Goal: Information Seeking & Learning: Learn about a topic

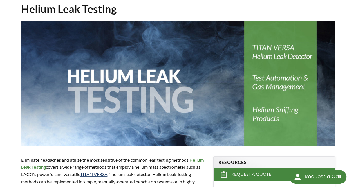
scroll to position [52, 0]
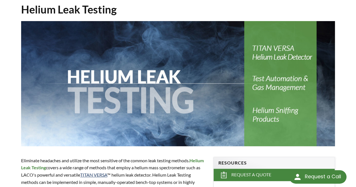
click at [286, 41] on img at bounding box center [178, 84] width 314 height 126
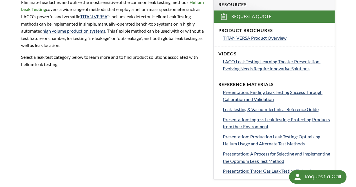
scroll to position [210, 0]
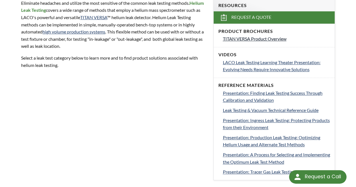
click at [273, 36] on span "TITAN VERSA Product Overview" at bounding box center [255, 38] width 64 height 5
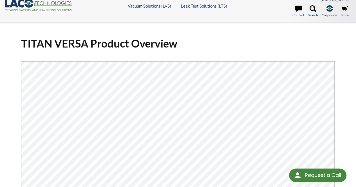
select select "Language Translate Widget"
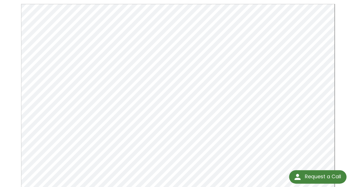
scroll to position [68, 0]
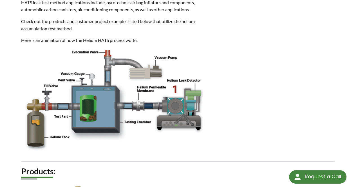
scroll to position [315, 0]
